Goal: Information Seeking & Learning: Check status

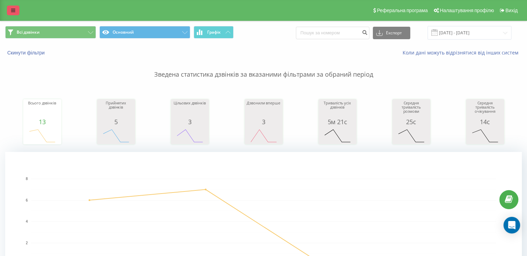
click at [14, 11] on icon at bounding box center [13, 10] width 4 height 5
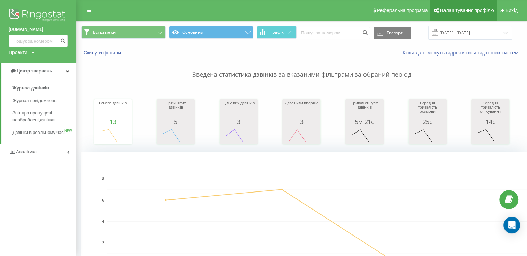
click at [465, 11] on span "Налаштування профілю" at bounding box center [467, 11] width 54 height 6
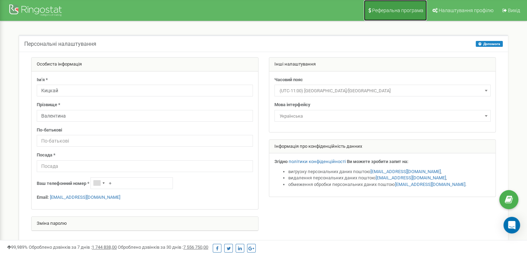
click at [392, 11] on span "Реферальна програма" at bounding box center [397, 11] width 51 height 6
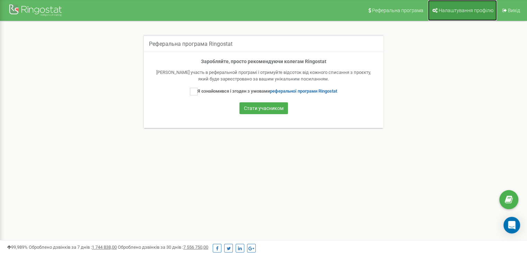
click at [460, 9] on span "Налаштування профілю" at bounding box center [466, 11] width 55 height 6
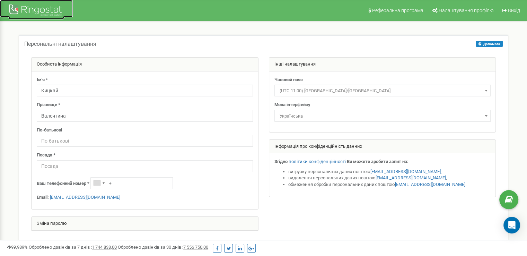
click at [36, 16] on div at bounding box center [36, 11] width 55 height 17
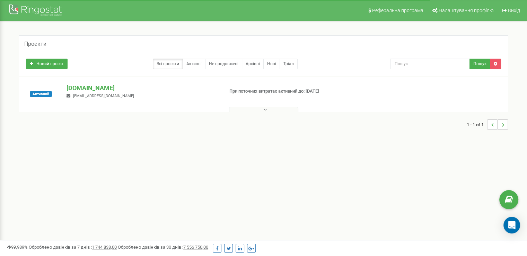
click at [261, 109] on button at bounding box center [263, 109] width 69 height 5
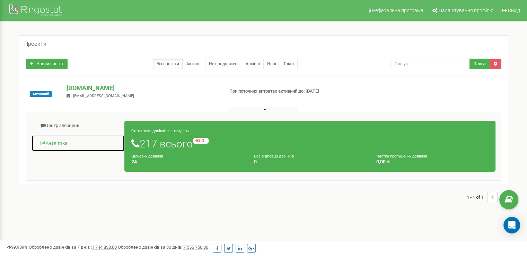
click at [54, 144] on link "Аналiтика" at bounding box center [78, 143] width 93 height 17
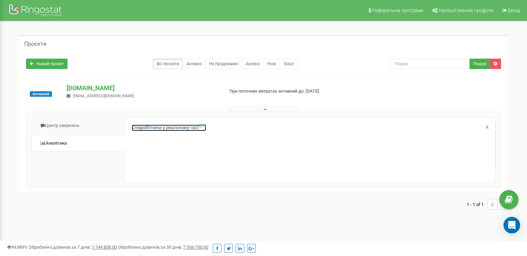
click at [166, 128] on link "Співробітники у реальному часі NEW" at bounding box center [169, 127] width 75 height 7
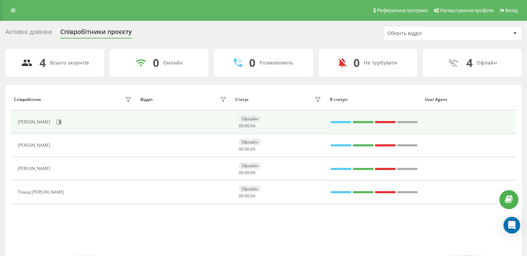
click at [31, 122] on div "[PERSON_NAME]" at bounding box center [35, 122] width 34 height 5
click at [61, 122] on icon at bounding box center [60, 121] width 2 height 3
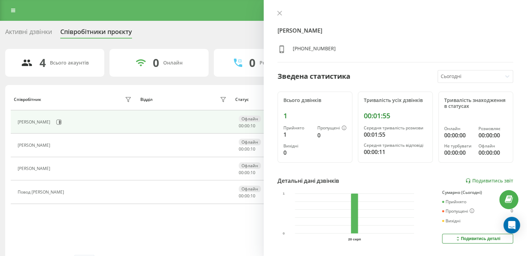
click at [304, 31] on h4 "[PERSON_NAME]" at bounding box center [396, 30] width 236 height 8
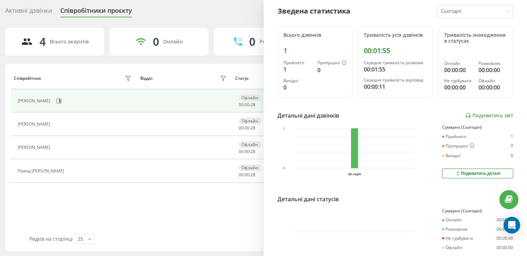
scroll to position [110, 0]
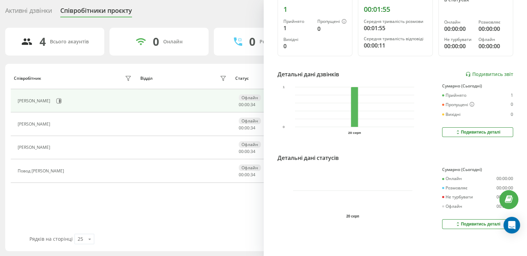
click at [467, 221] on div "Подивитись деталі" at bounding box center [477, 224] width 45 height 6
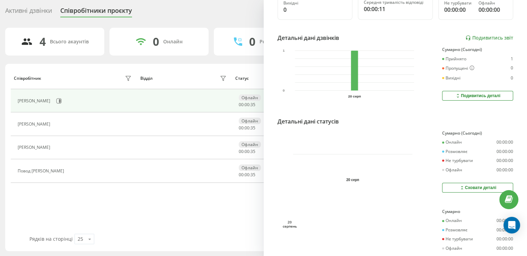
scroll to position [165, 0]
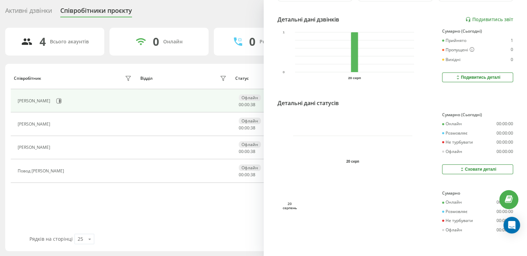
click at [476, 75] on div "Подивитись деталі" at bounding box center [477, 78] width 45 height 6
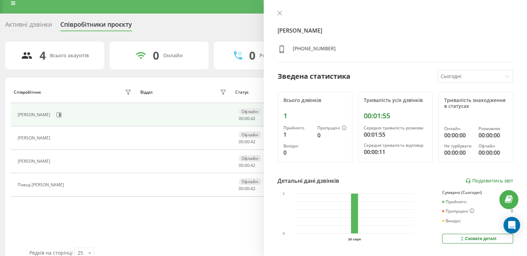
scroll to position [0, 0]
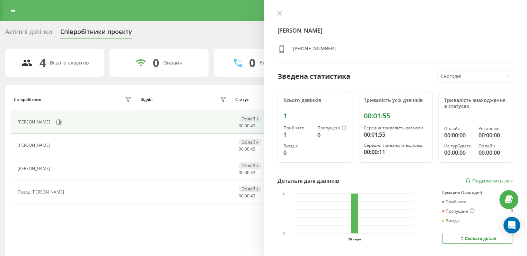
click at [279, 12] on icon at bounding box center [279, 13] width 5 height 5
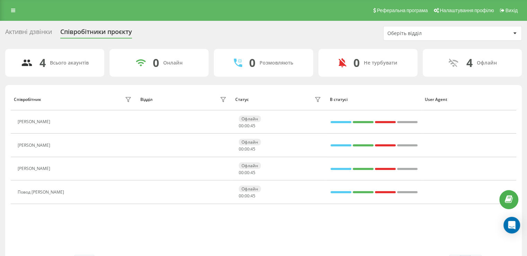
click at [90, 32] on div "Співробітники проєкту" at bounding box center [96, 33] width 72 height 11
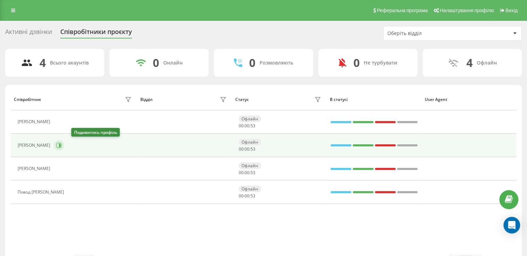
click at [61, 146] on icon at bounding box center [60, 145] width 2 height 3
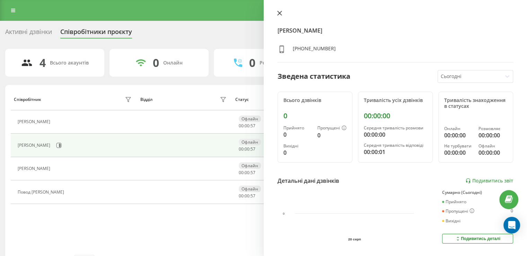
click at [278, 12] on icon at bounding box center [279, 13] width 4 height 4
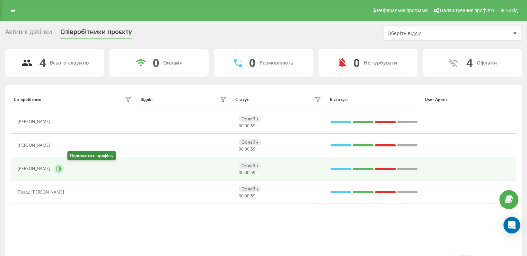
click at [62, 167] on icon at bounding box center [58, 168] width 5 height 5
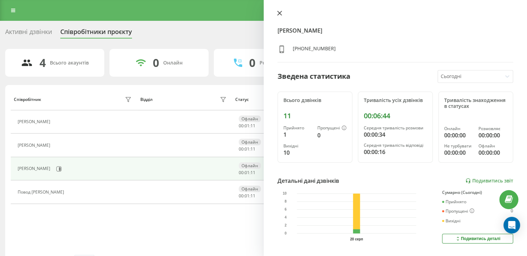
click at [278, 12] on icon at bounding box center [279, 13] width 5 height 5
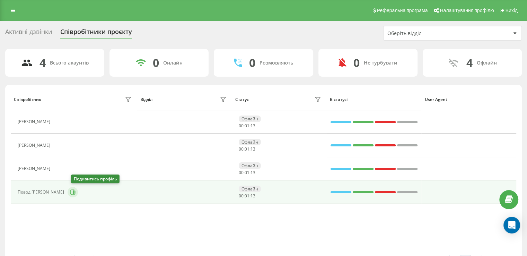
click at [75, 192] on icon at bounding box center [73, 192] width 6 height 6
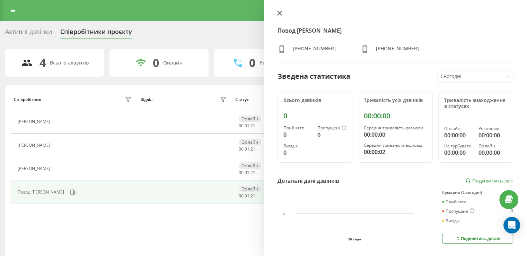
click at [279, 12] on icon at bounding box center [279, 13] width 4 height 4
